Goal: Task Accomplishment & Management: Complete application form

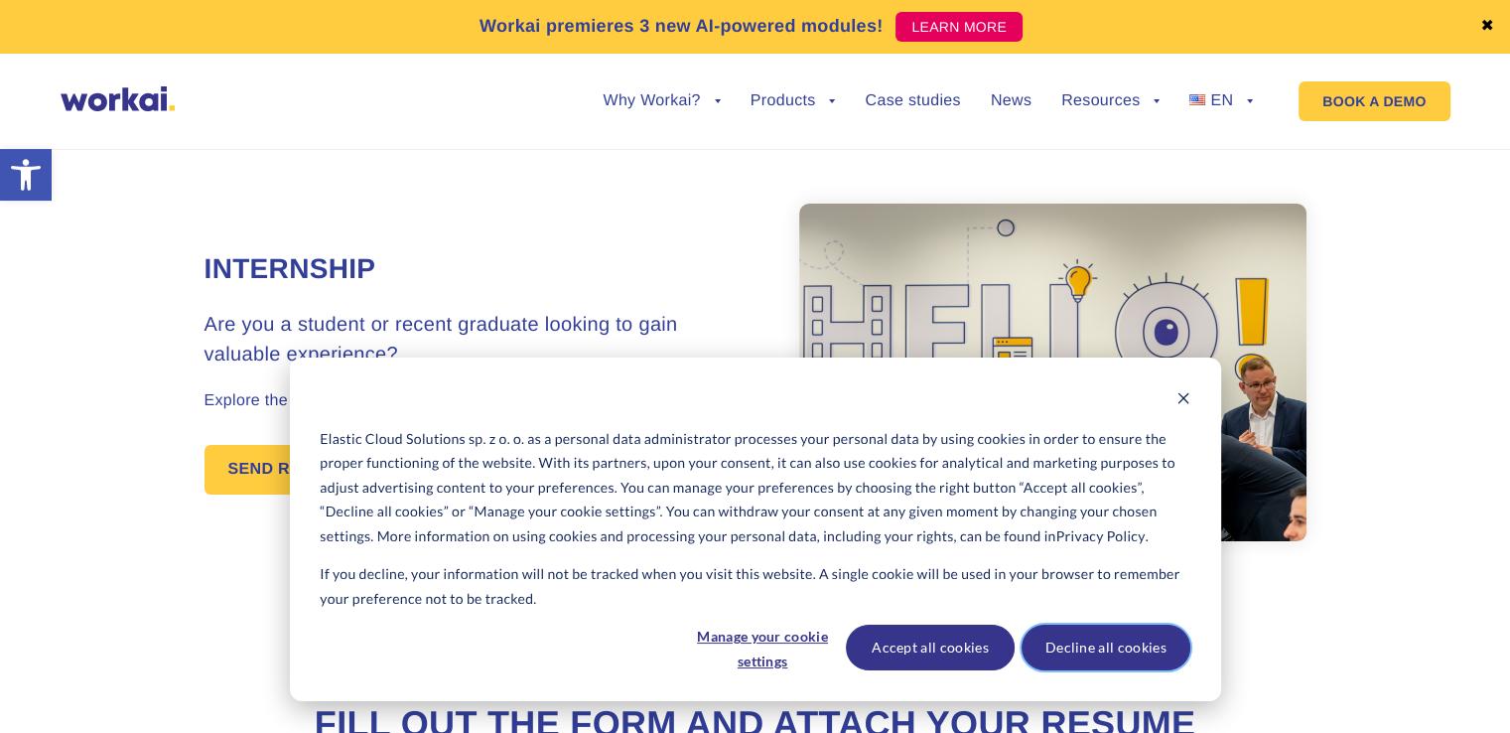
click at [1065, 652] on button "Decline all cookies" at bounding box center [1106, 648] width 169 height 46
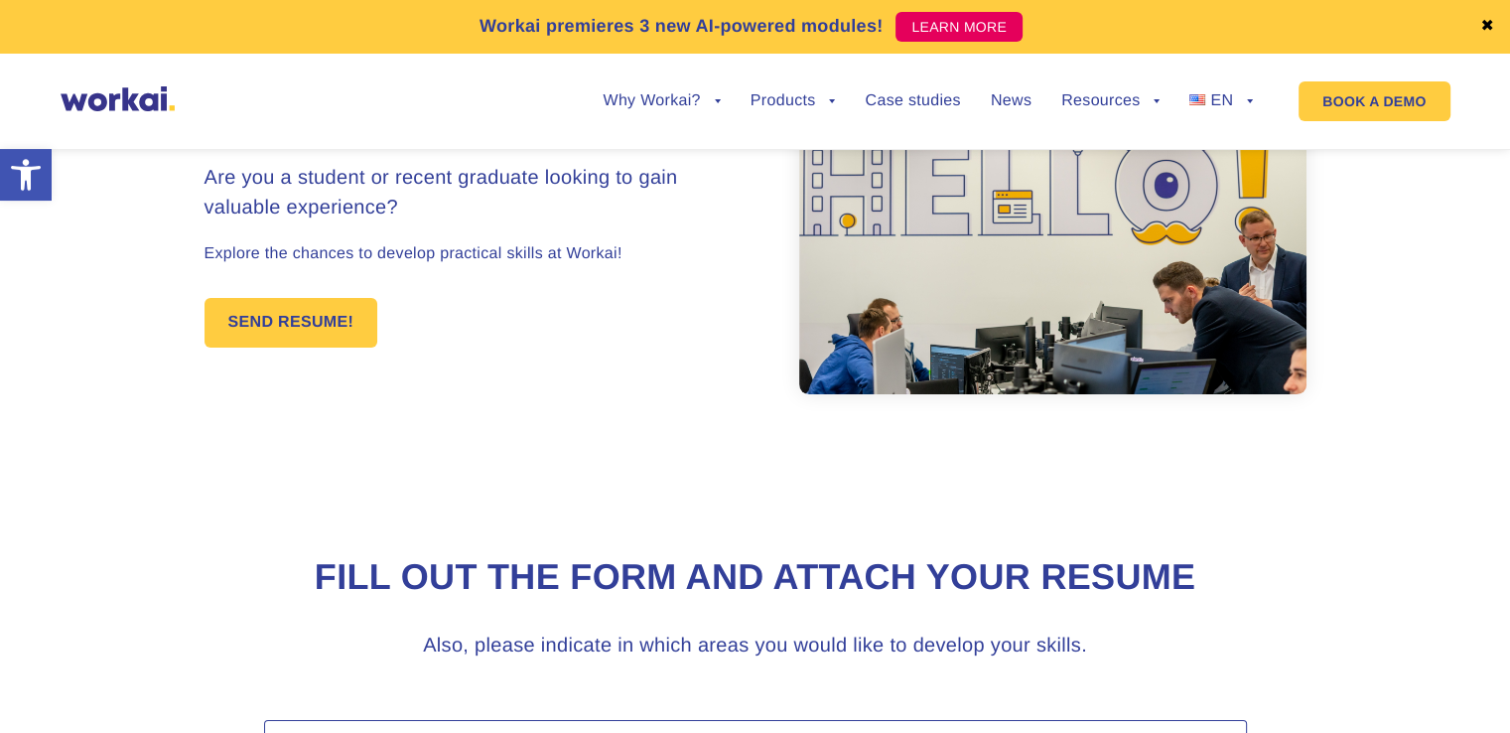
scroll to position [127, 0]
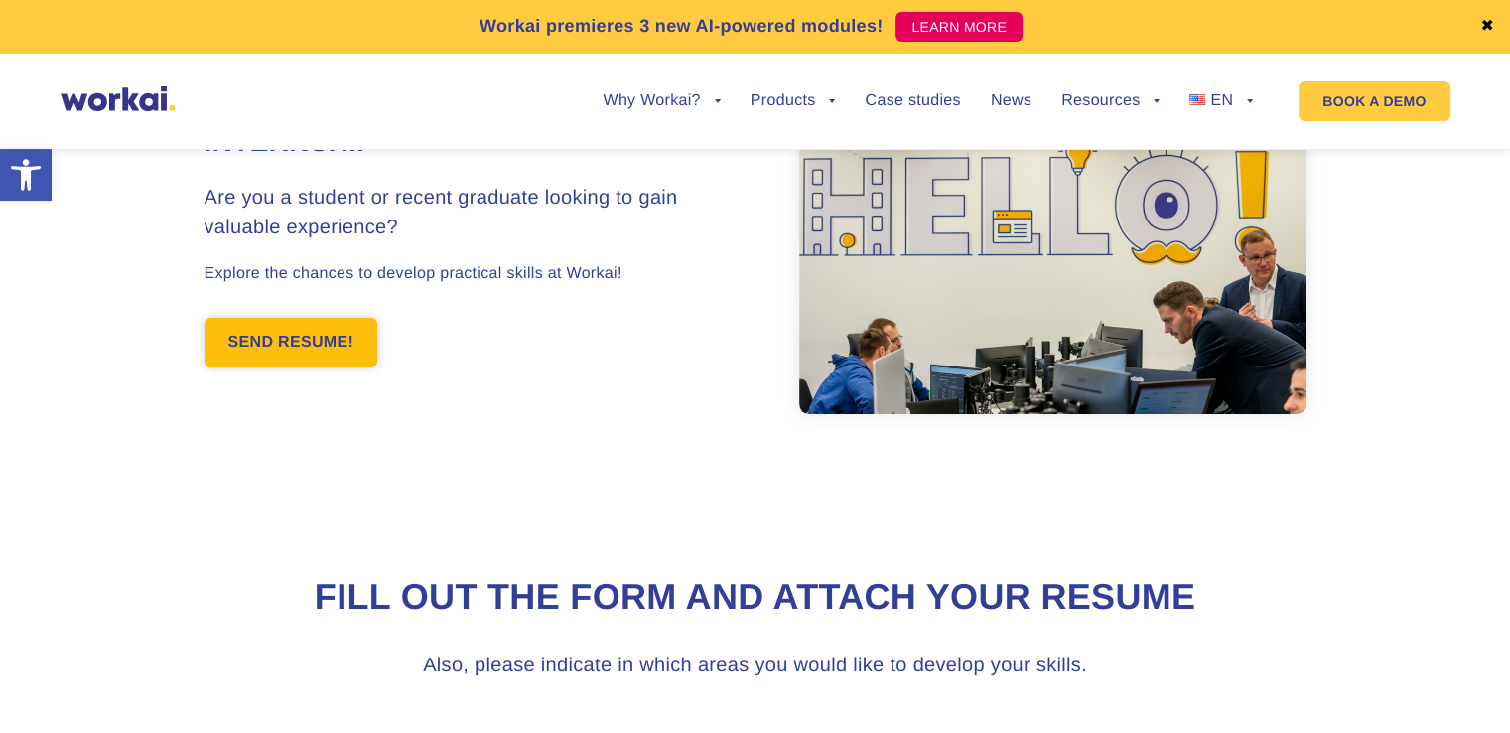
click at [291, 341] on link "SEND RESUME!" at bounding box center [292, 343] width 174 height 50
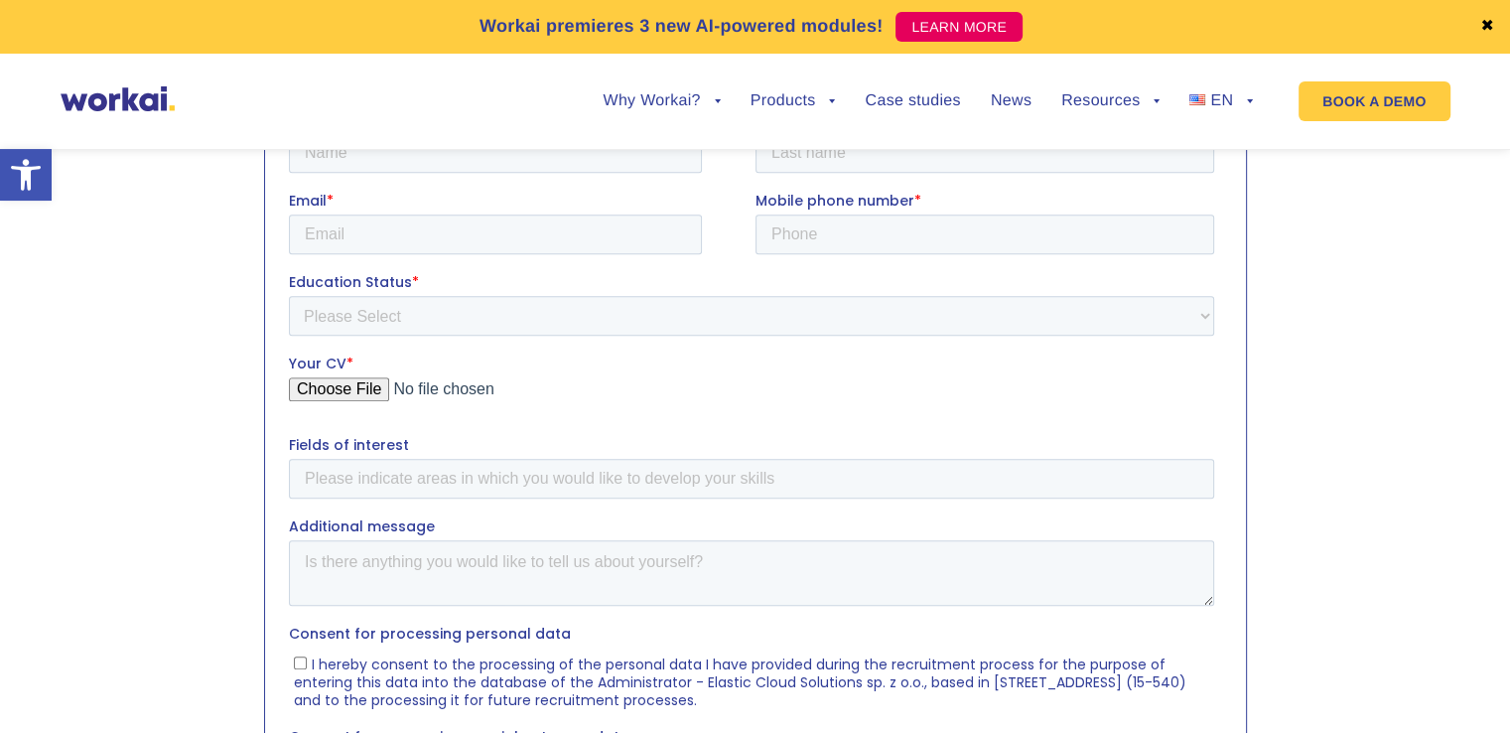
scroll to position [558, 0]
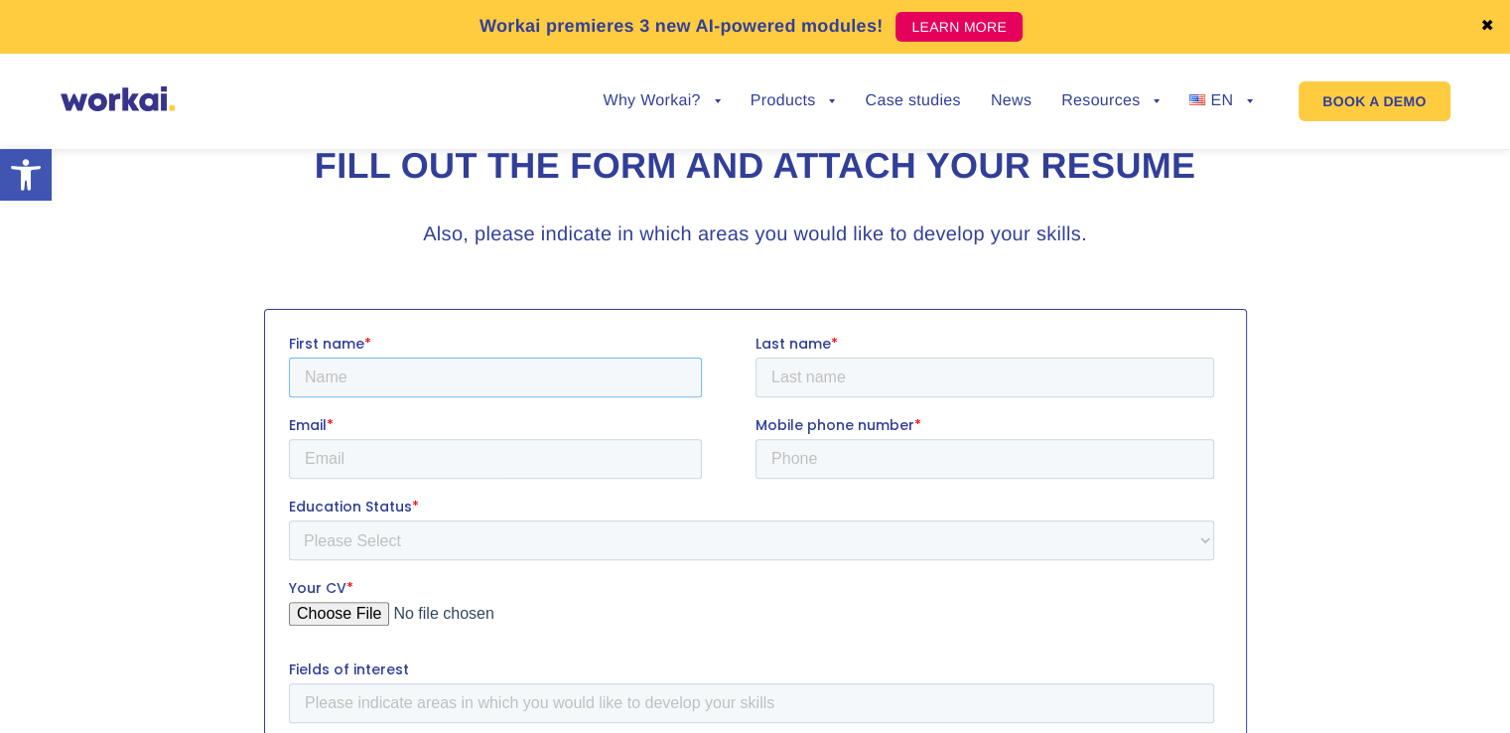
click at [345, 366] on input "First name *" at bounding box center [494, 376] width 413 height 40
type input "Dziyana"
type input "[PERSON_NAME]"
type input "[EMAIL_ADDRESS][DOMAIN_NAME]"
type input "[PHONE_NUMBER]"
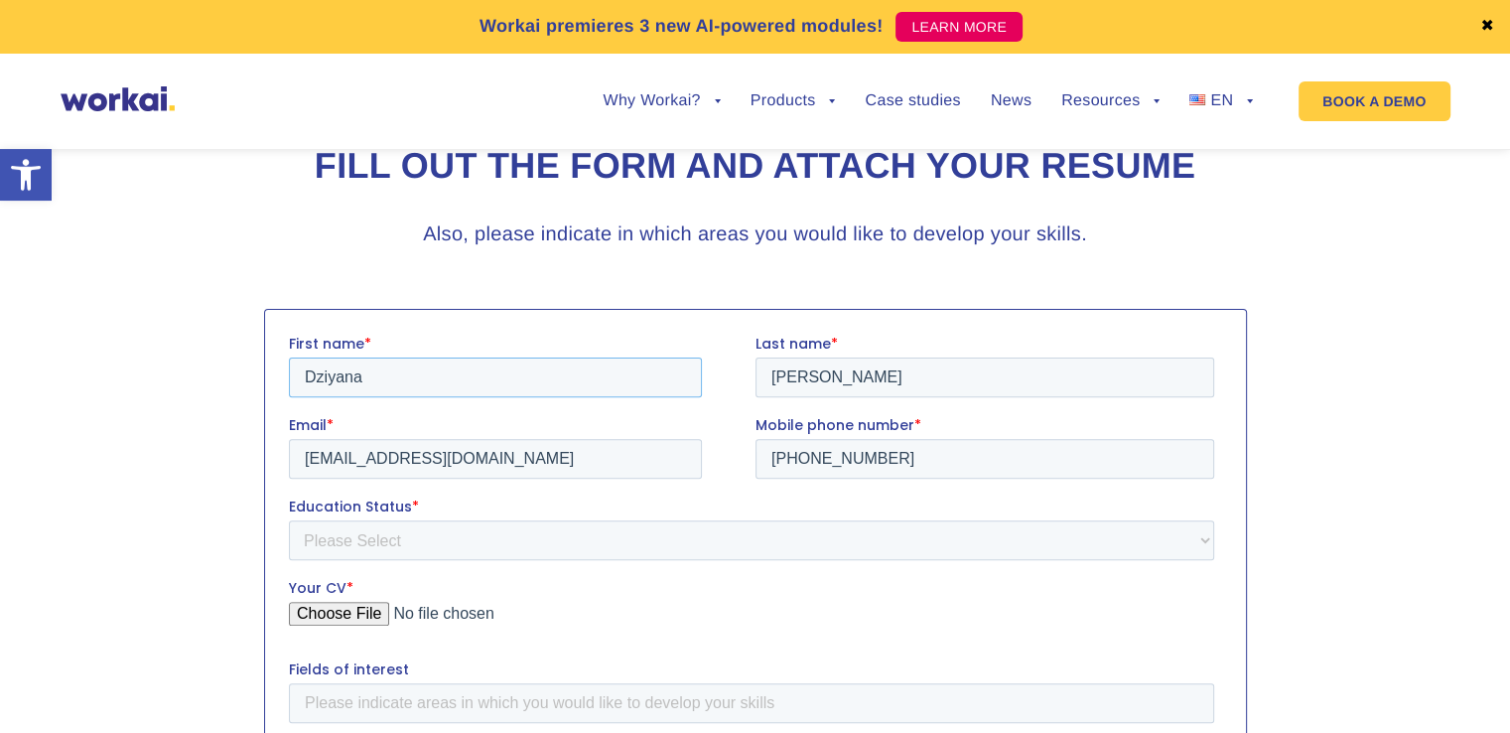
drag, startPoint x: 392, startPoint y: 372, endPoint x: 317, endPoint y: 380, distance: 75.9
click at [317, 380] on input "Dziyana" at bounding box center [494, 376] width 413 height 40
type input "[PERSON_NAME]"
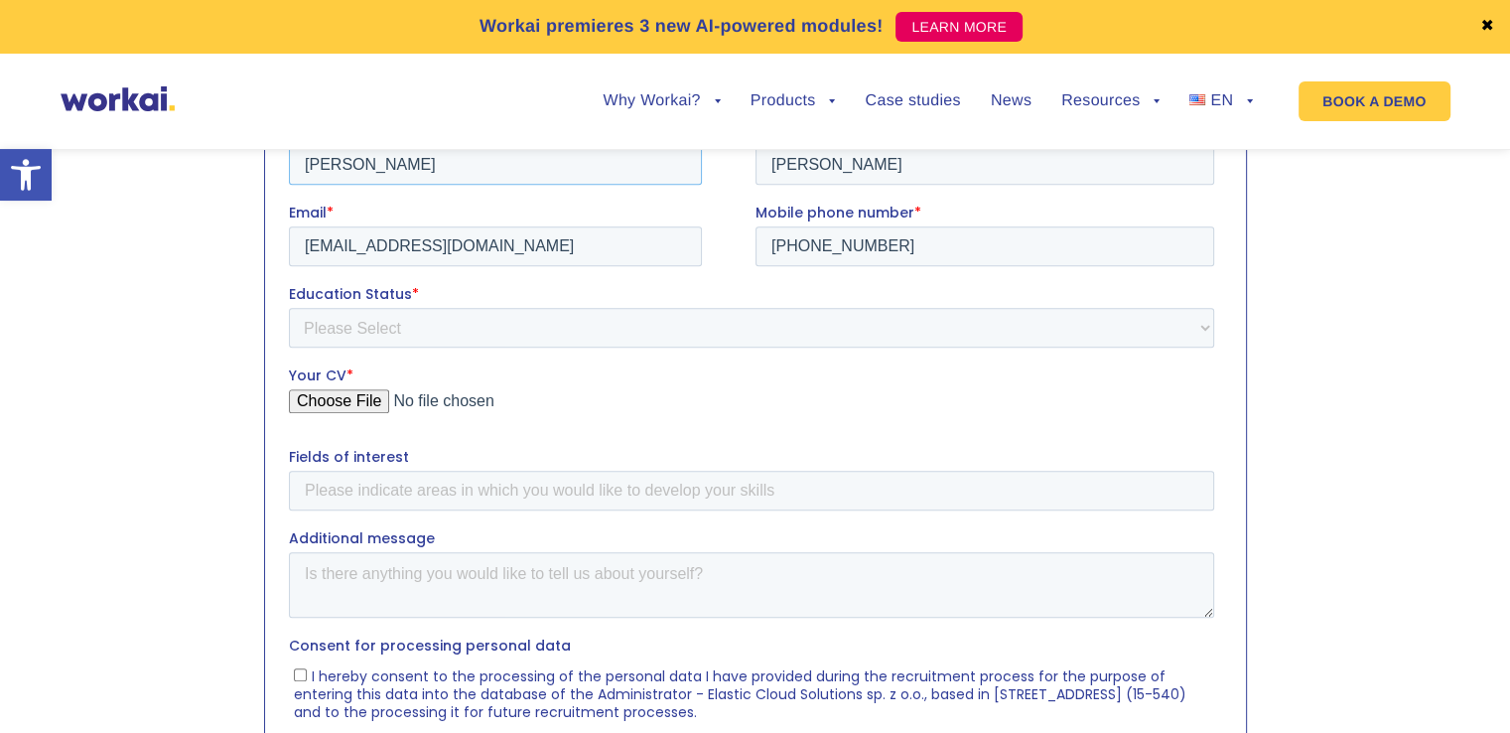
scroll to position [775, 0]
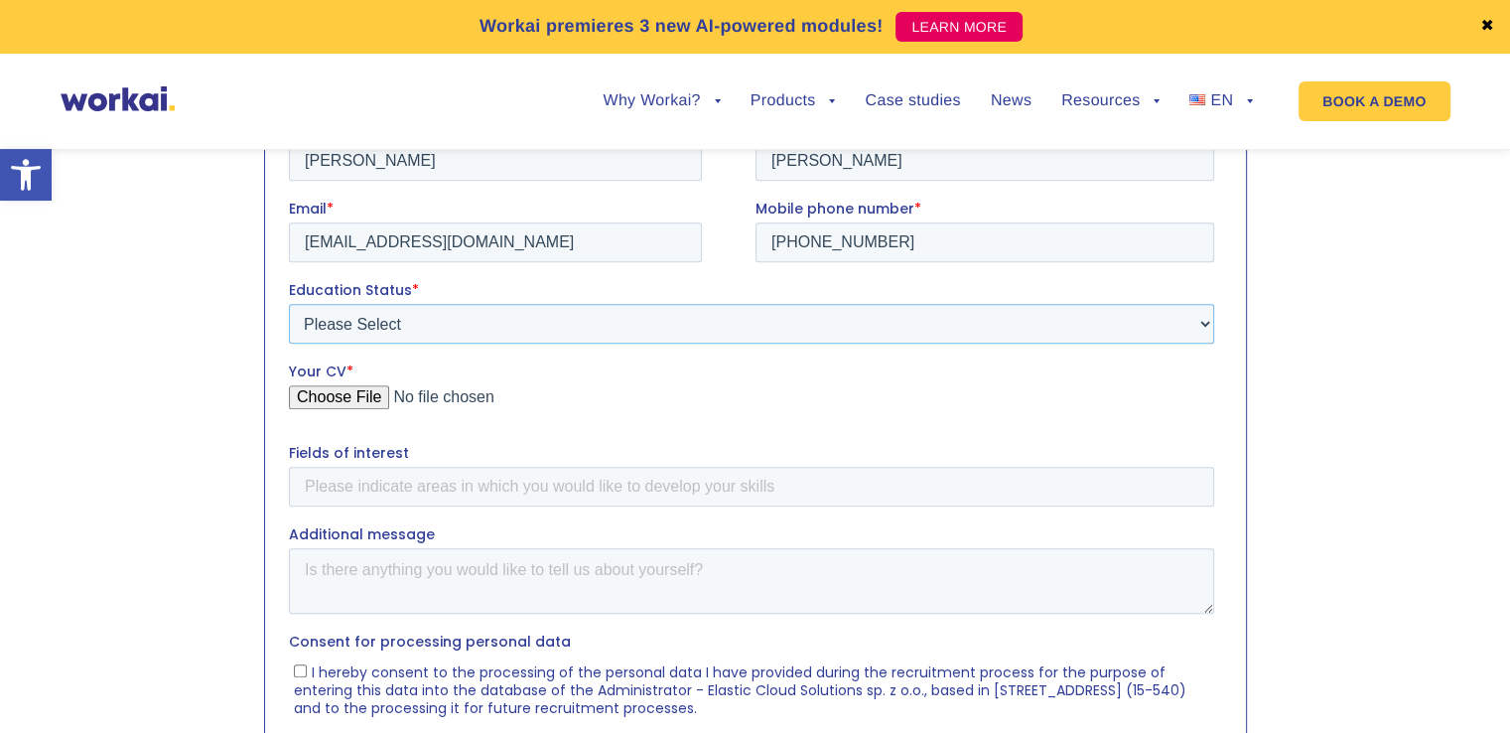
click at [310, 311] on select "Please Select Student Graduate" at bounding box center [750, 323] width 925 height 40
select select "Graduate"
click at [288, 303] on select "Please Select Student Graduate" at bounding box center [750, 323] width 925 height 40
click at [332, 399] on input "Your CV *" at bounding box center [750, 404] width 925 height 40
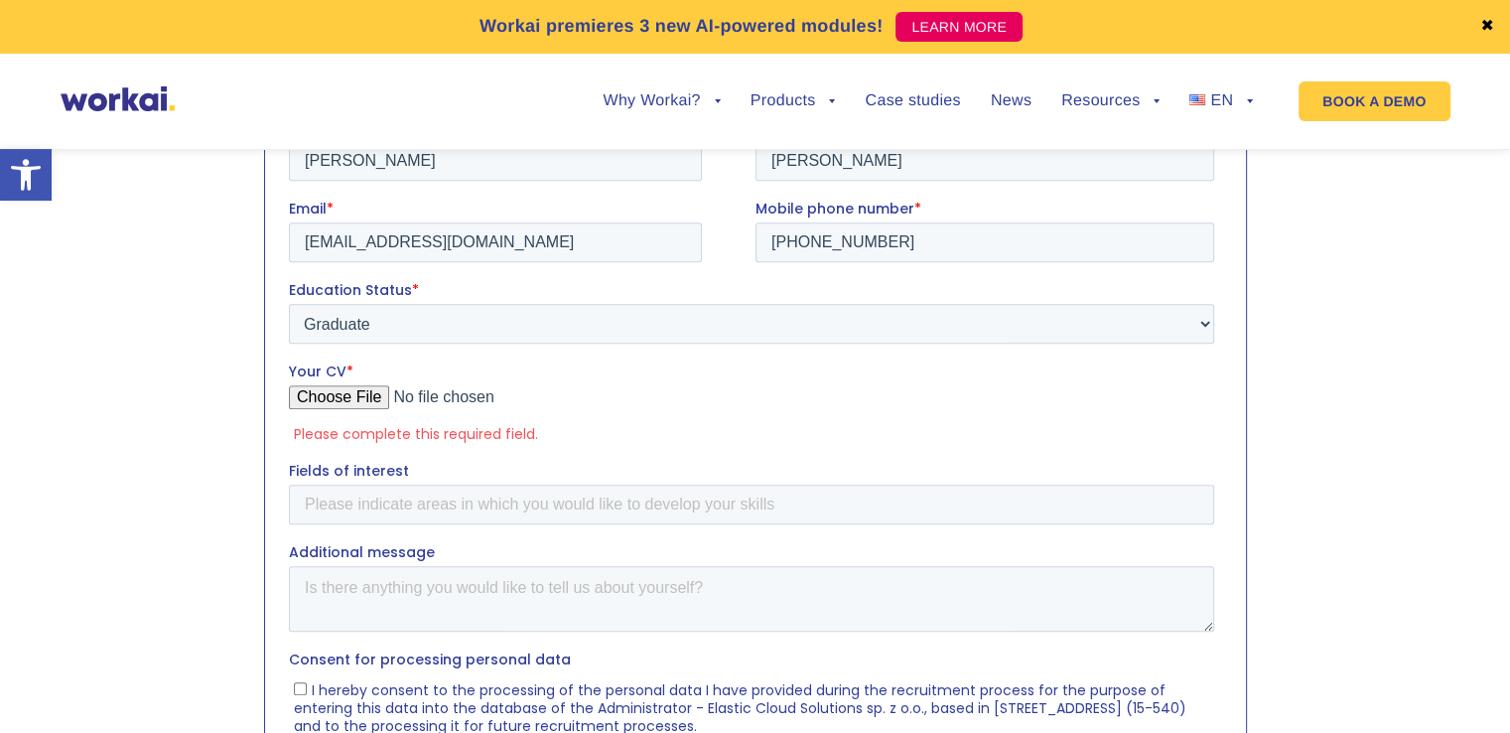
click at [359, 395] on input "Your CV *" at bounding box center [750, 404] width 925 height 40
type input "C:\fakepath\CV_eng_dd.pdf"
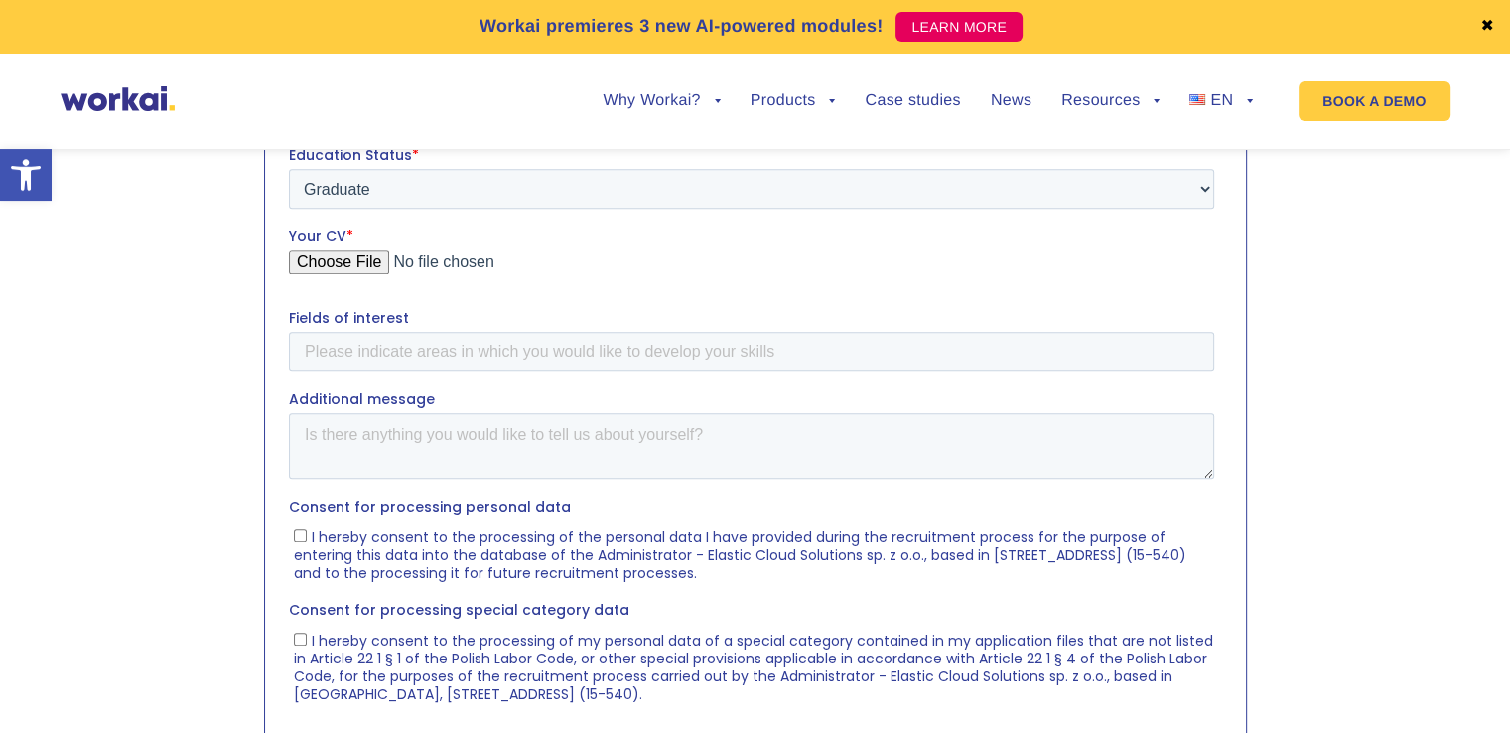
scroll to position [937, 0]
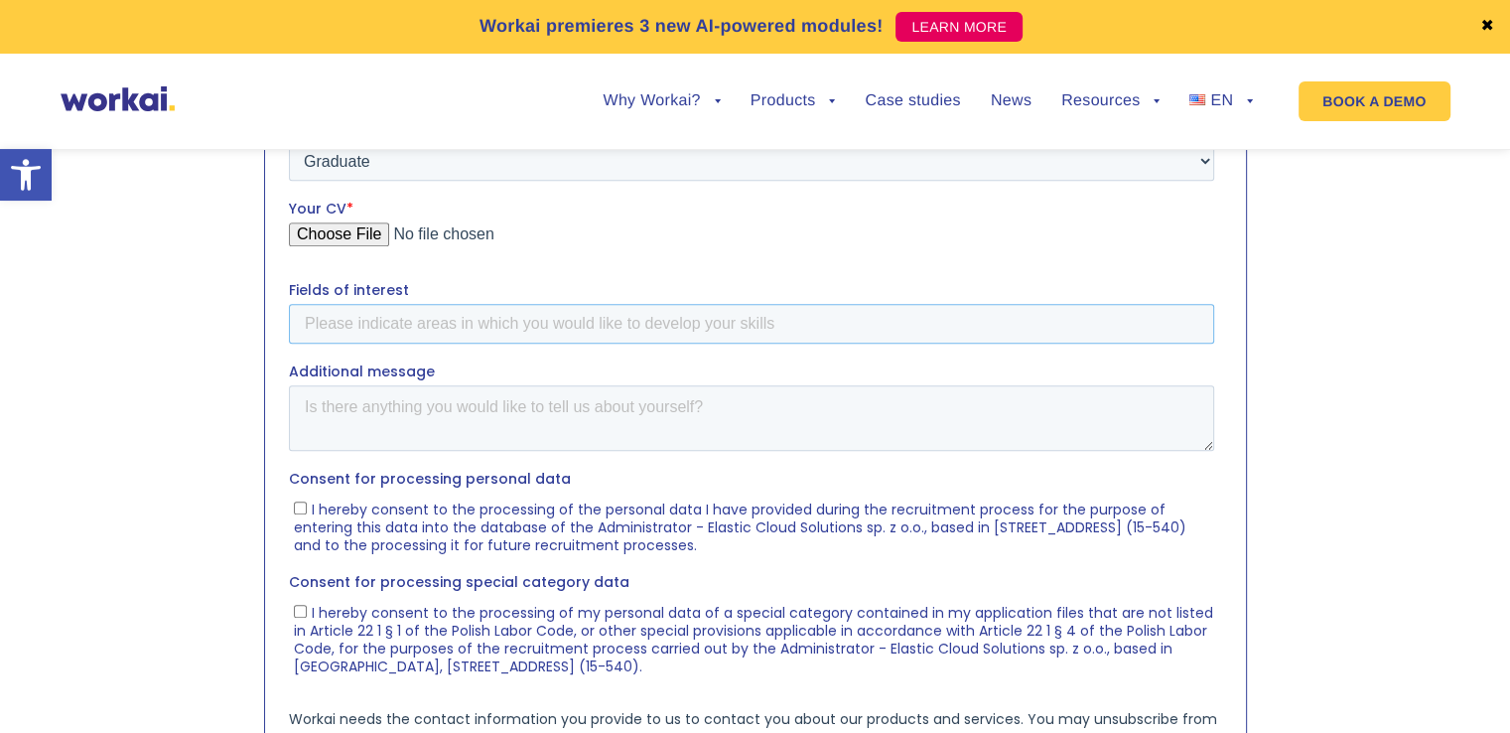
click at [535, 337] on input "Fields of interest" at bounding box center [750, 324] width 925 height 40
click at [304, 320] on input "backend, frontend" at bounding box center [750, 324] width 925 height 40
click at [551, 336] on input "IT, backend, frontend" at bounding box center [750, 324] width 925 height 40
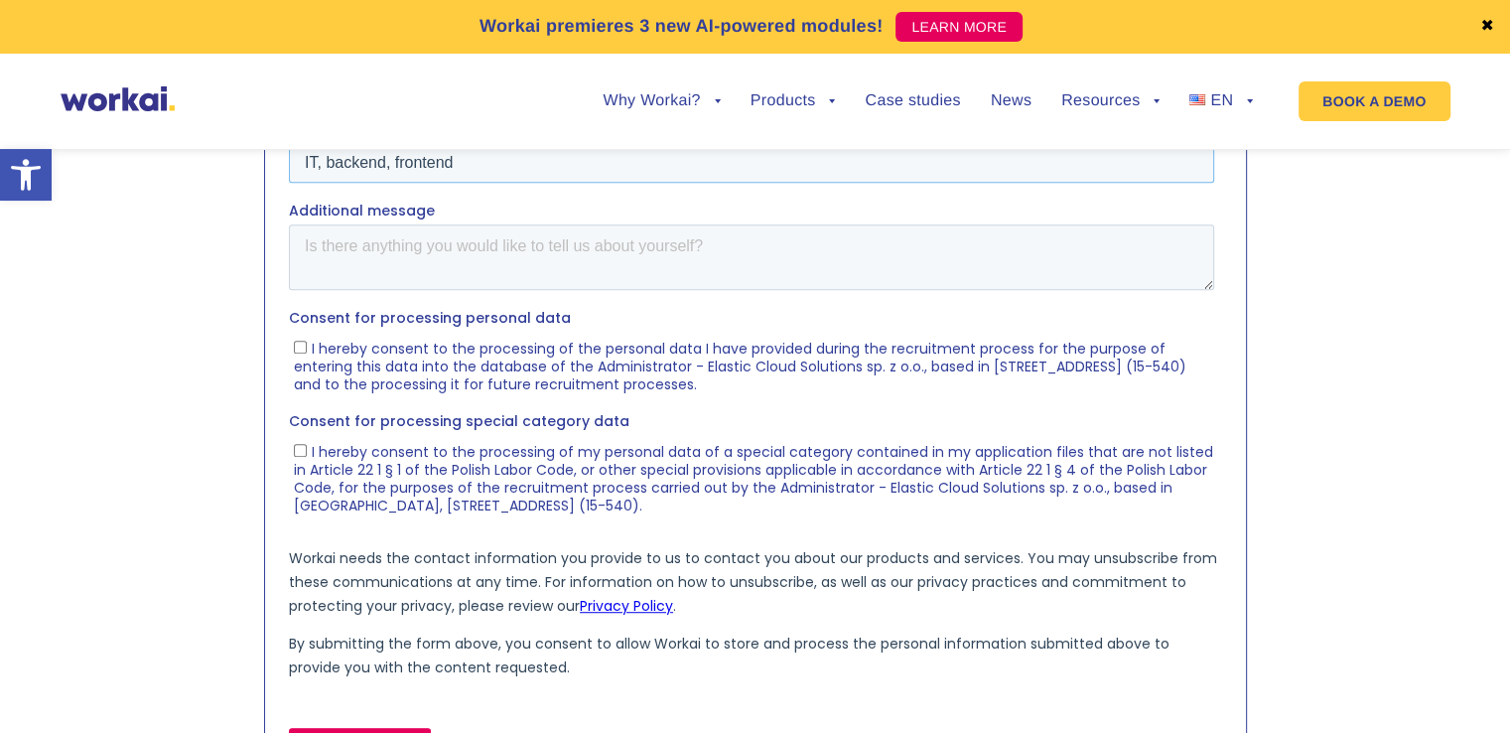
scroll to position [1102, 0]
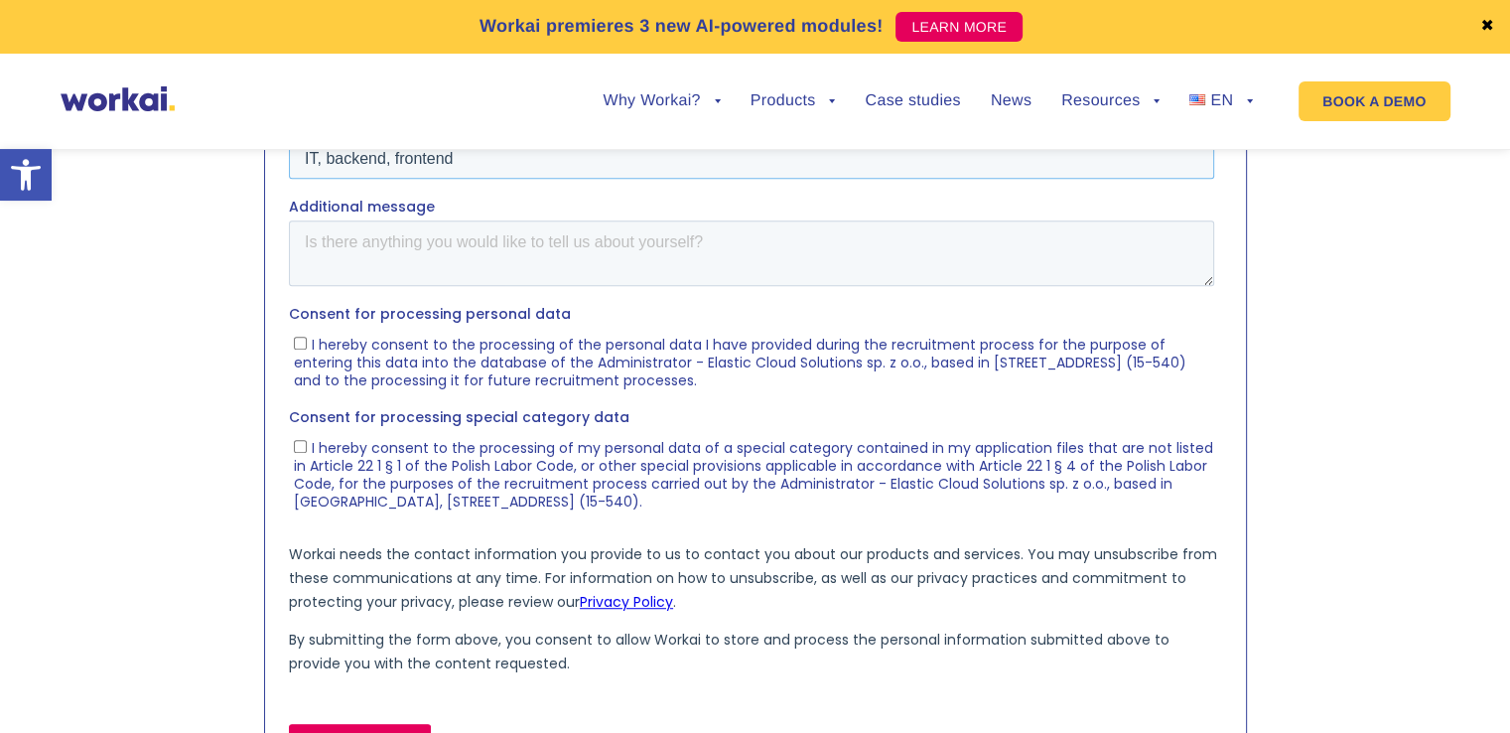
type input "IT, backend, frontend"
click at [300, 346] on input "I hereby consent to the processing of the personal data I have provided during …" at bounding box center [299, 343] width 13 height 13
checkbox input "true"
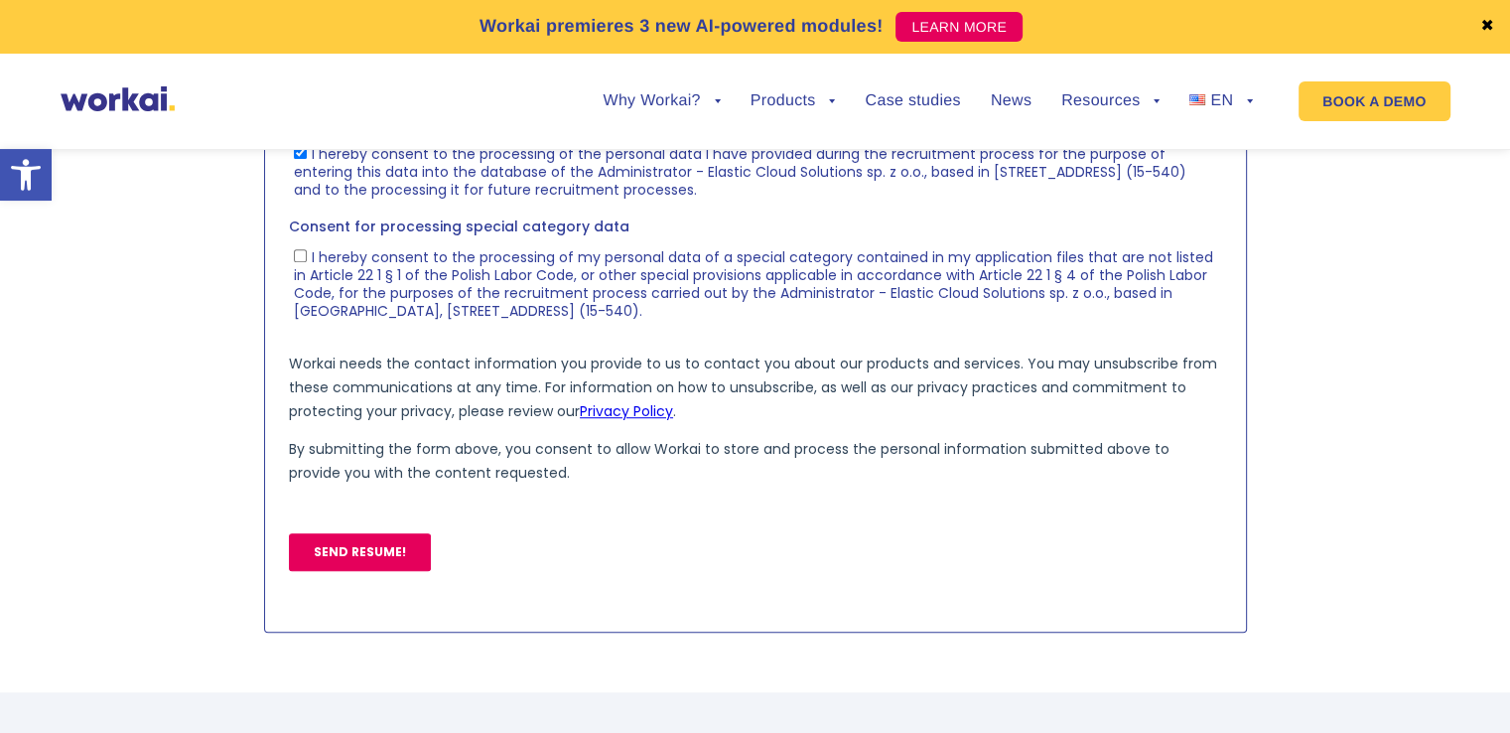
scroll to position [1292, 0]
click at [297, 256] on input "I hereby consent to the processing of my personal data of a special category co…" at bounding box center [299, 256] width 13 height 13
checkbox input "true"
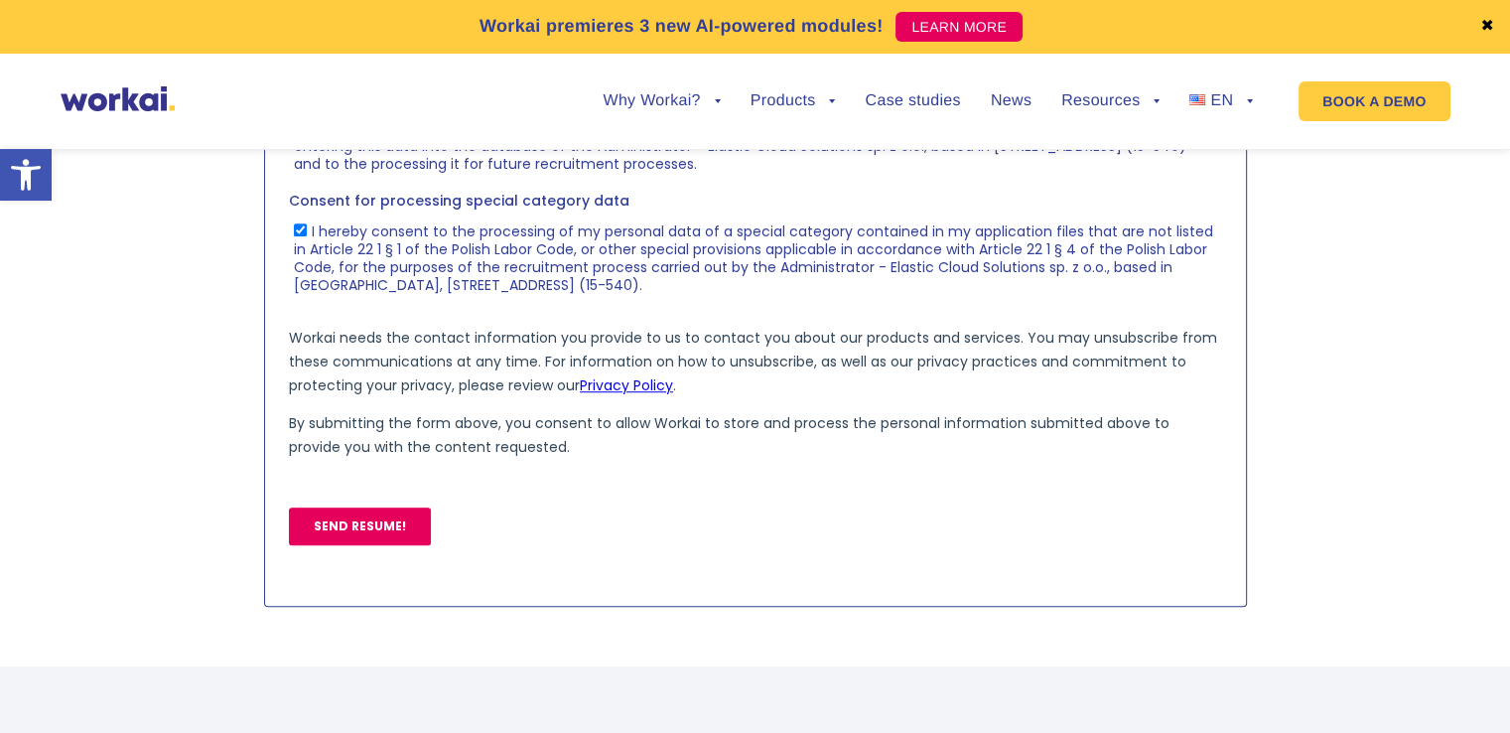
scroll to position [1317, 0]
click at [337, 517] on input "SEND RESUME!" at bounding box center [359, 528] width 142 height 38
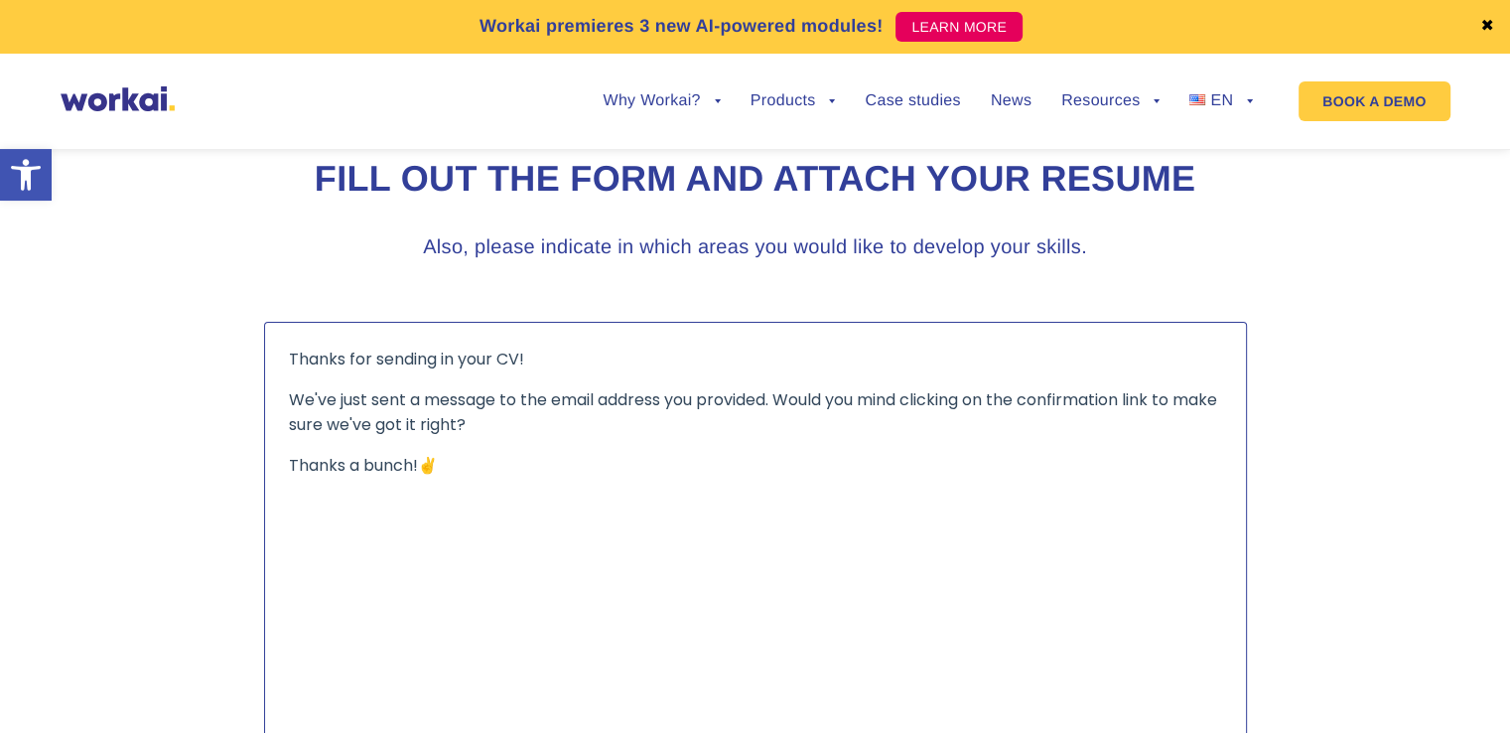
scroll to position [546, 0]
